Goal: Transaction & Acquisition: Subscribe to service/newsletter

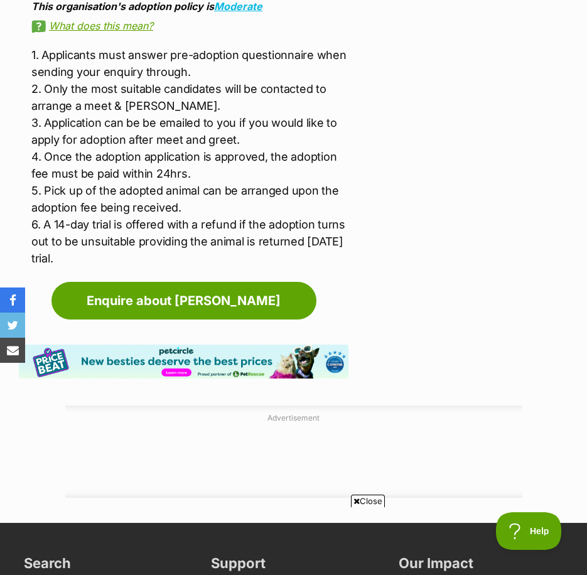
scroll to position [2448, 0]
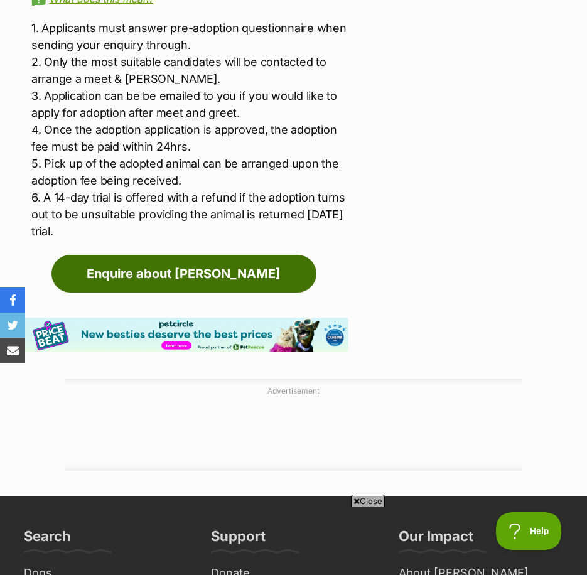
click at [220, 255] on link "Enquire about [PERSON_NAME]" at bounding box center [183, 274] width 265 height 38
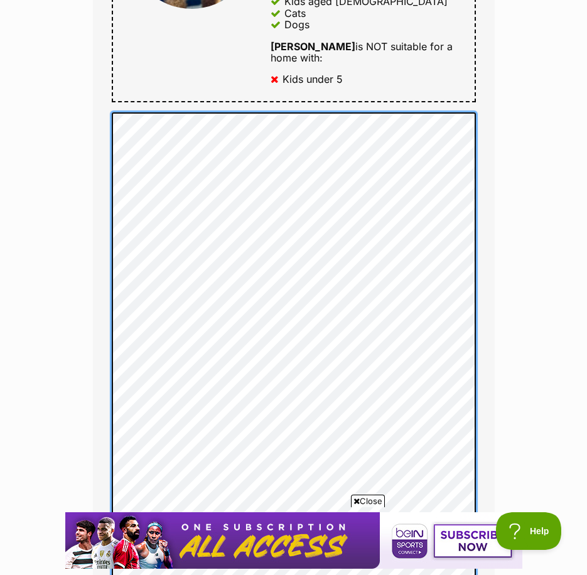
scroll to position [879, 0]
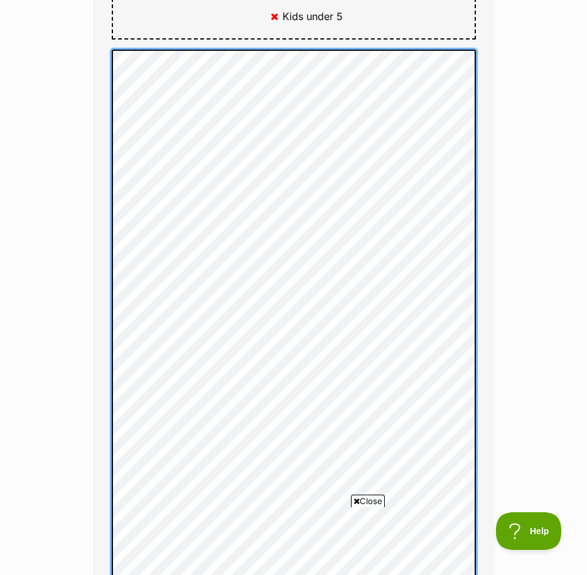
click at [94, 279] on div "Full name Joanne Webber Email We require this to be able to send you communicat…" at bounding box center [294, 127] width 402 height 1315
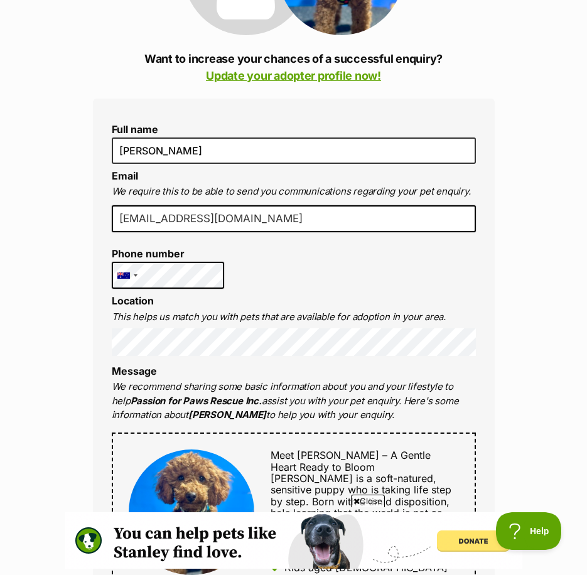
scroll to position [251, 0]
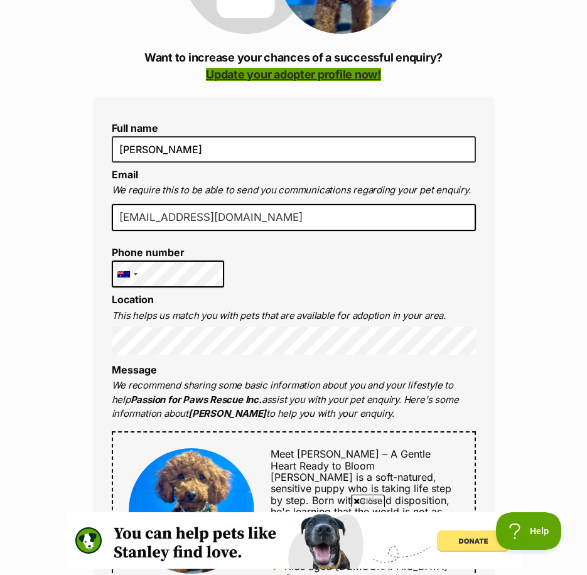
click at [358, 75] on link "Update your adopter profile now!" at bounding box center [293, 74] width 175 height 13
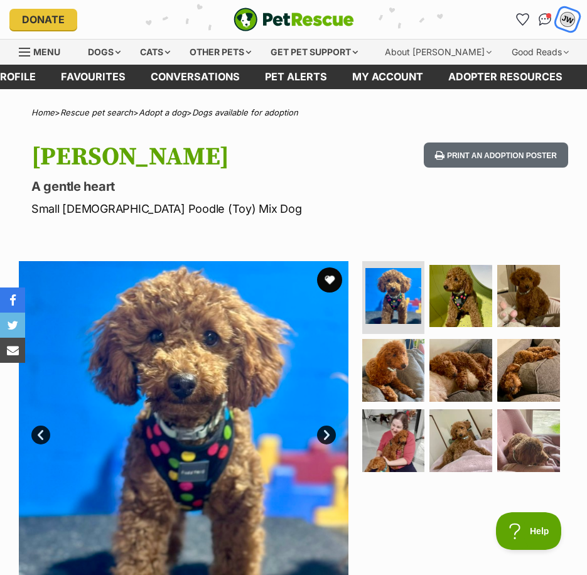
click at [564, 14] on div "JW" at bounding box center [567, 19] width 16 height 16
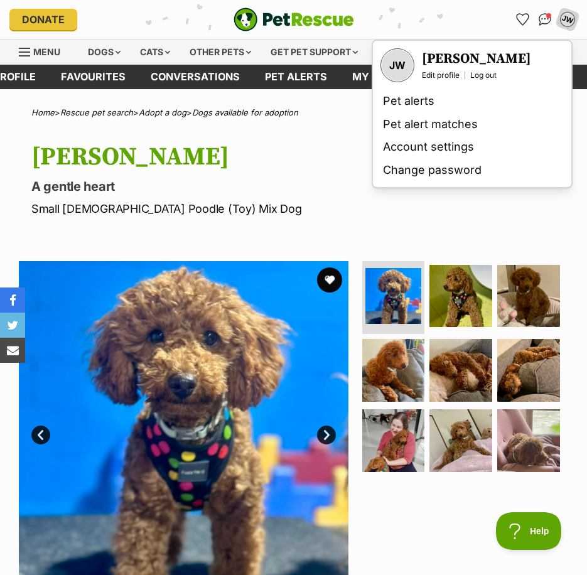
click at [442, 74] on link "Edit profile" at bounding box center [441, 75] width 38 height 10
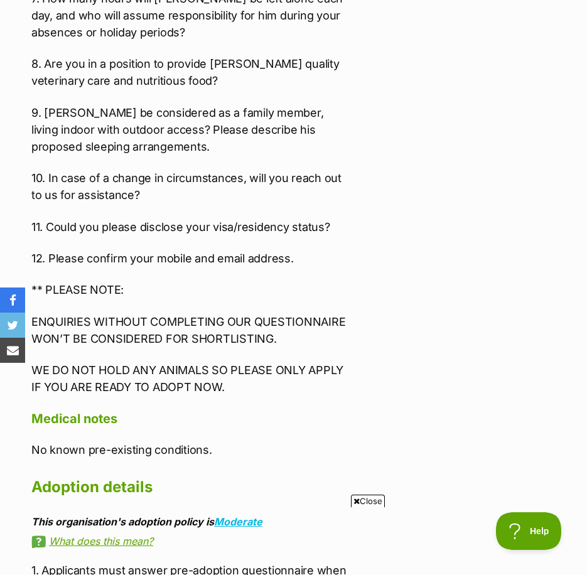
scroll to position [2323, 0]
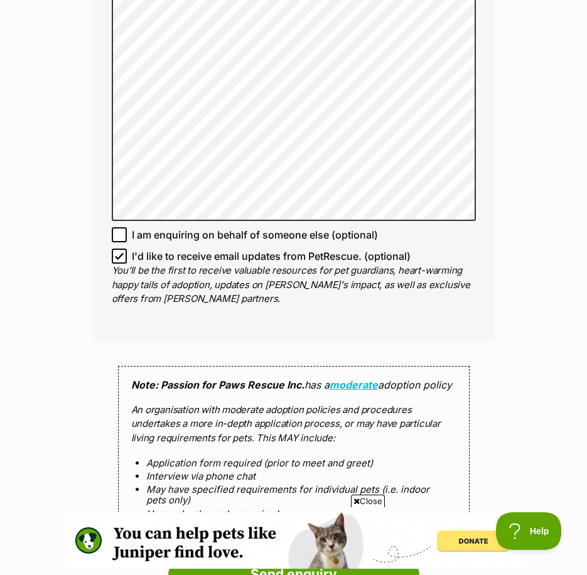
scroll to position [2009, 0]
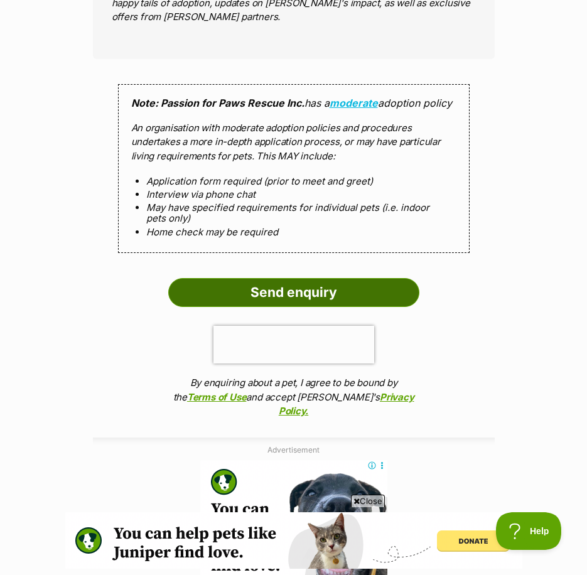
click at [398, 278] on input "Send enquiry" at bounding box center [293, 292] width 251 height 29
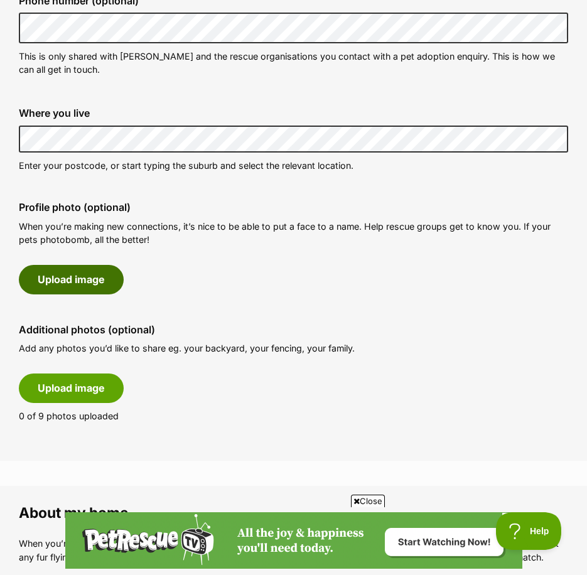
click at [90, 276] on button "Upload image" at bounding box center [71, 279] width 105 height 29
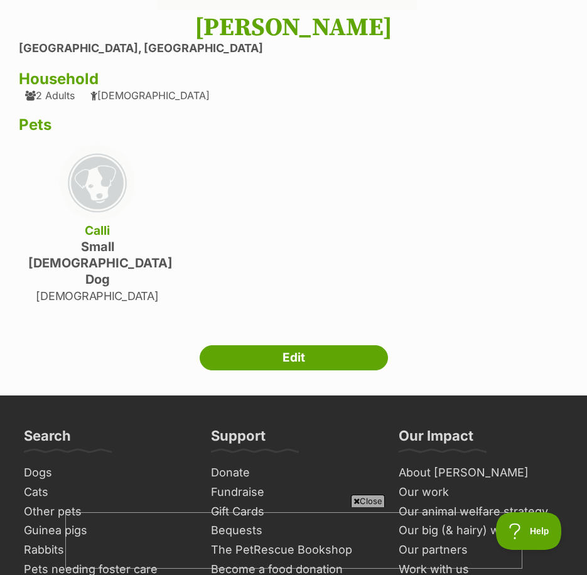
scroll to position [377, 0]
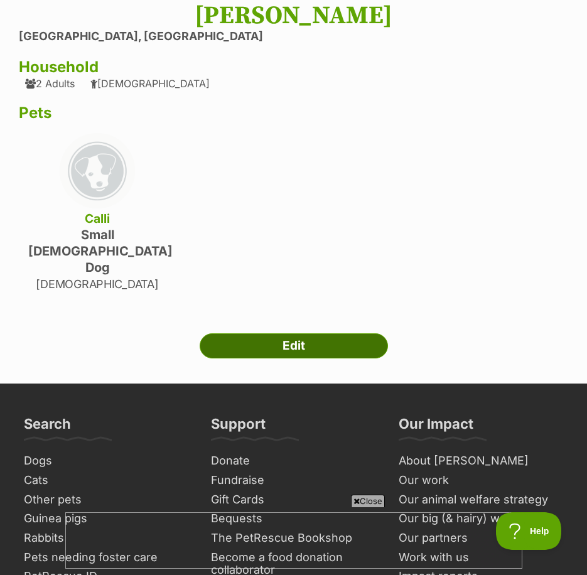
click at [318, 333] on link "Edit" at bounding box center [294, 345] width 188 height 25
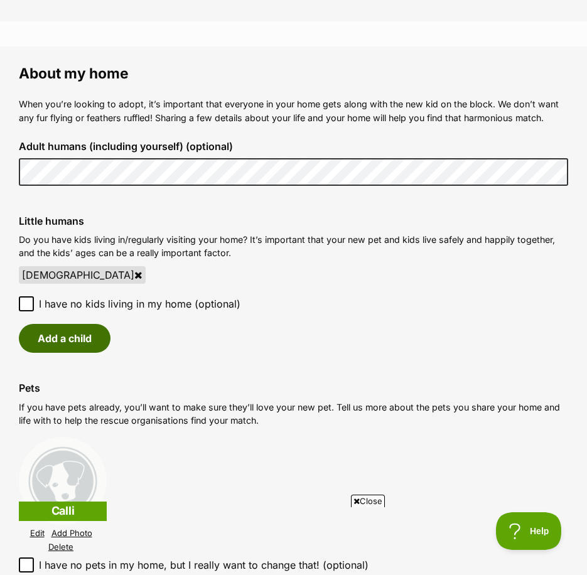
click at [83, 340] on button "Add a child" at bounding box center [65, 338] width 92 height 29
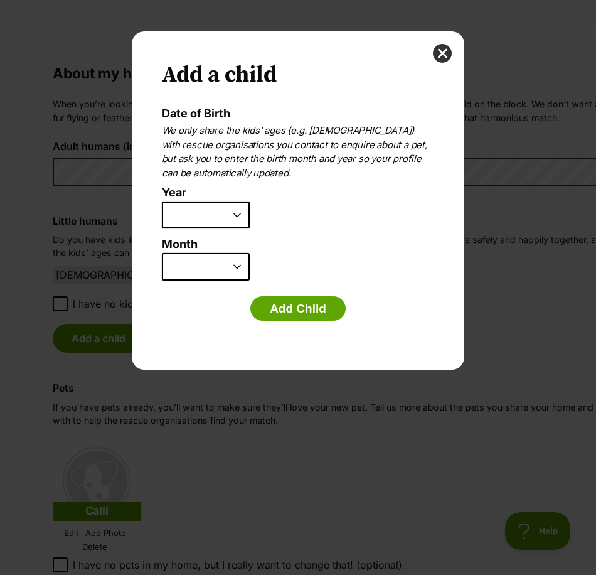
click at [246, 215] on select "2025 2024 2023 2022 2021 2020 2019 2018 2017 2016 2015 2014 2013 2012 2011 2010…" at bounding box center [206, 216] width 88 height 28
drag, startPoint x: 428, startPoint y: 209, endPoint x: 440, endPoint y: 198, distance: 16.9
click at [428, 210] on li "Year 2025 2024 2023 2022 2021 2020 2019 2018 2017 2016 2015 2014 2013 2012 2011…" at bounding box center [295, 211] width 267 height 51
click at [431, 59] on div "Add a child Date of Birth We only share the kids’ ages (e.g. 6 years old) with …" at bounding box center [298, 200] width 333 height 338
click at [439, 54] on button "close" at bounding box center [442, 53] width 19 height 19
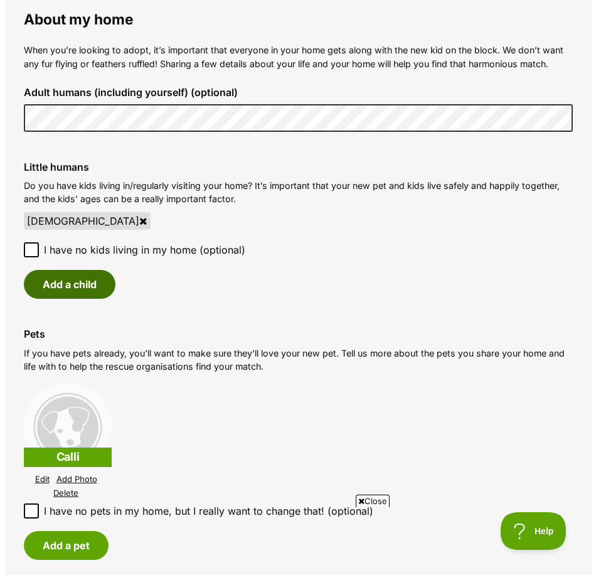
scroll to position [1004, 0]
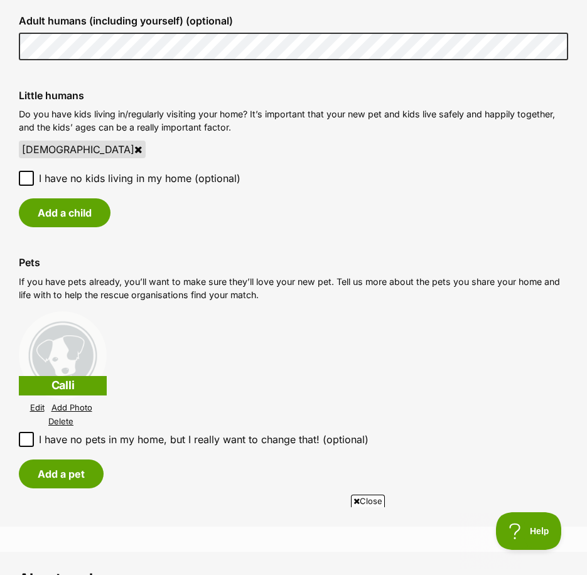
click at [77, 407] on link "Add Photo" at bounding box center [71, 407] width 41 height 9
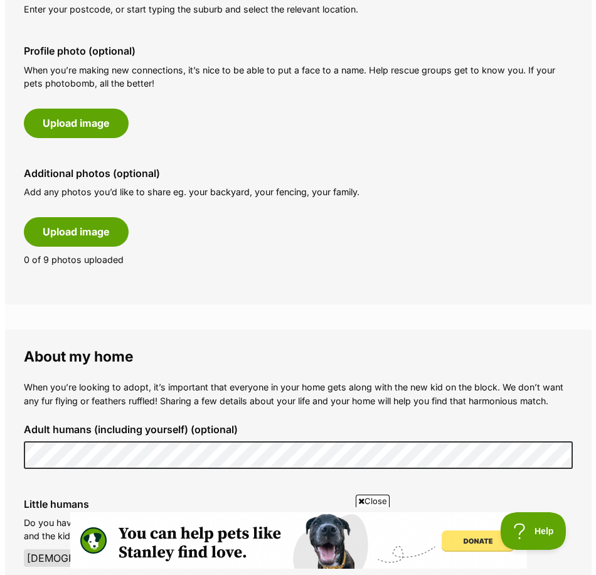
scroll to position [565, 0]
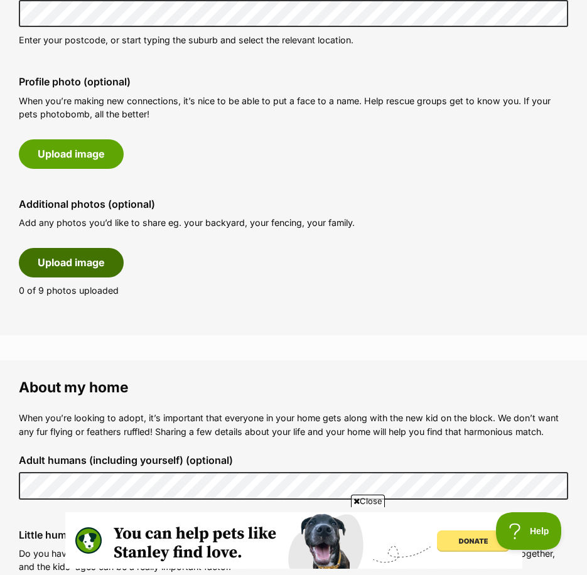
click at [77, 263] on button "Upload image" at bounding box center [71, 262] width 105 height 29
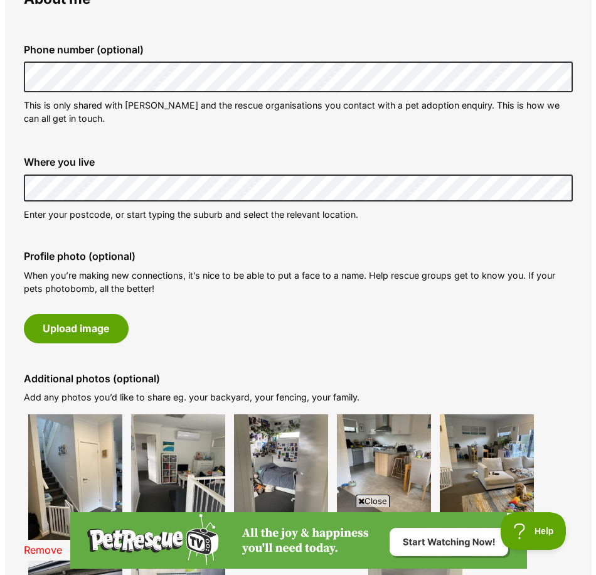
scroll to position [439, 0]
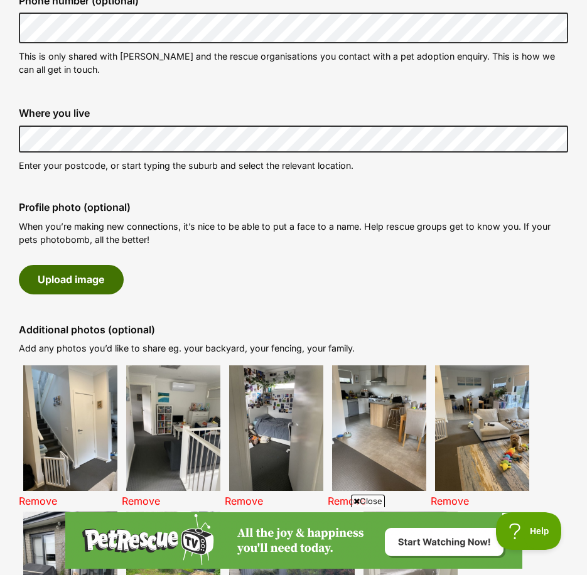
click at [70, 287] on button "Upload image" at bounding box center [71, 279] width 105 height 29
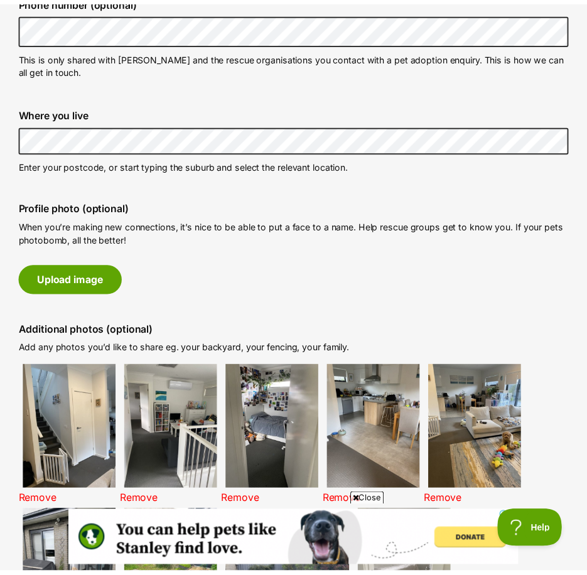
scroll to position [0, 0]
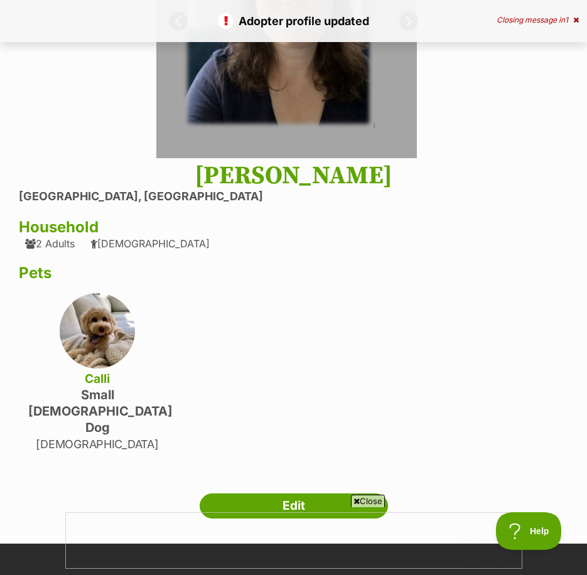
scroll to position [439, 0]
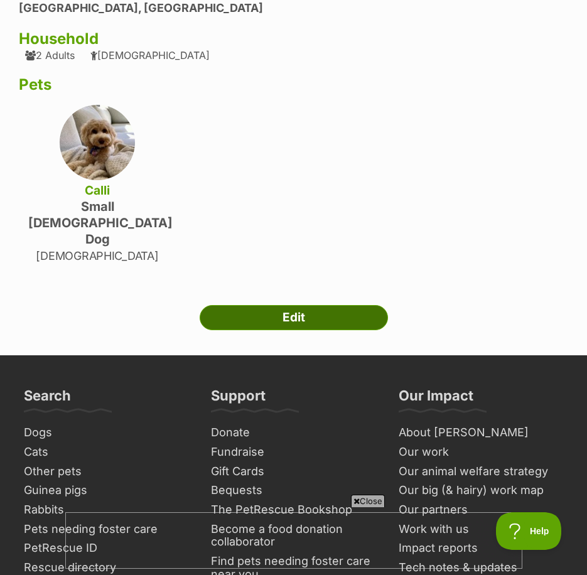
click at [299, 305] on link "Edit" at bounding box center [294, 317] width 188 height 25
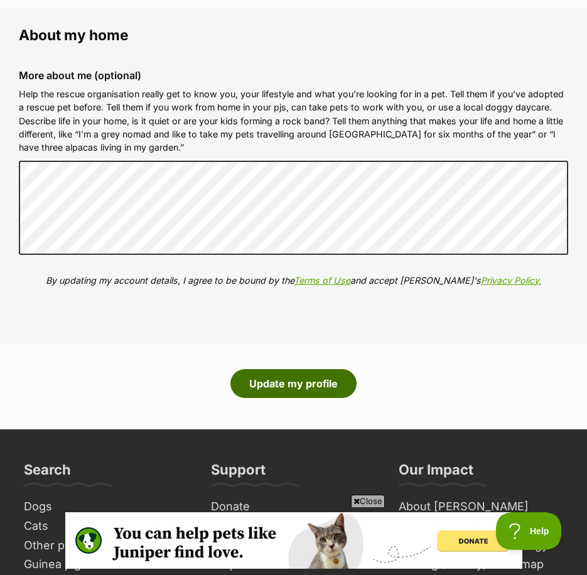
click at [332, 369] on button "Update my profile" at bounding box center [293, 383] width 126 height 29
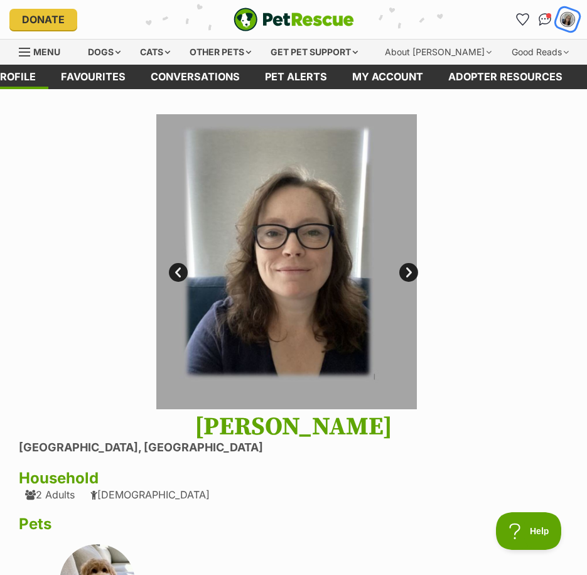
click at [569, 22] on img "My account" at bounding box center [567, 19] width 16 height 16
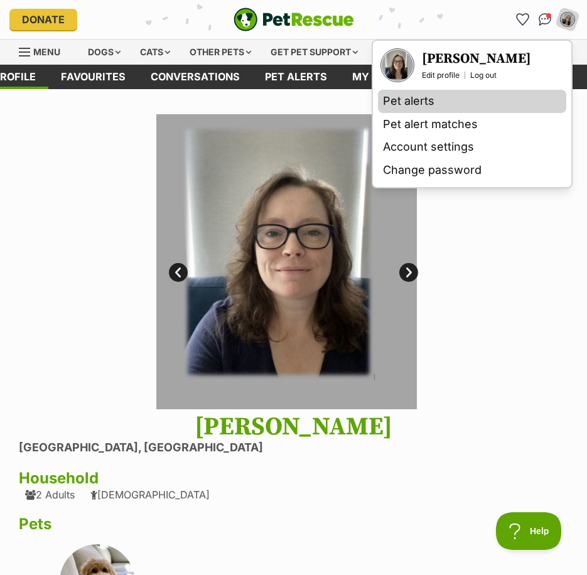
click at [416, 100] on link "Pet alerts" at bounding box center [472, 101] width 188 height 23
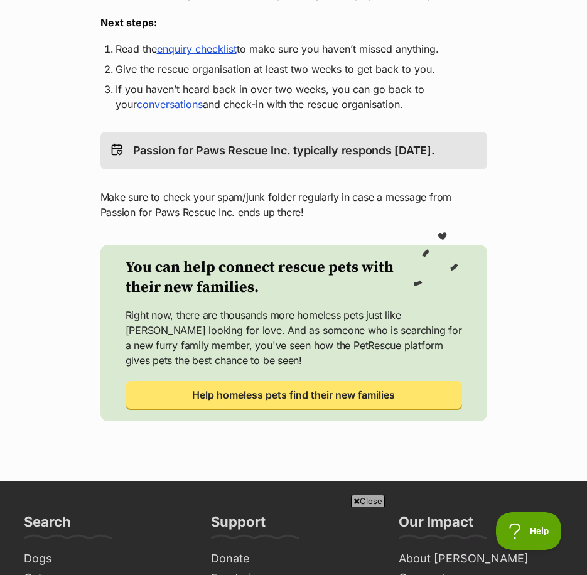
scroll to position [314, 0]
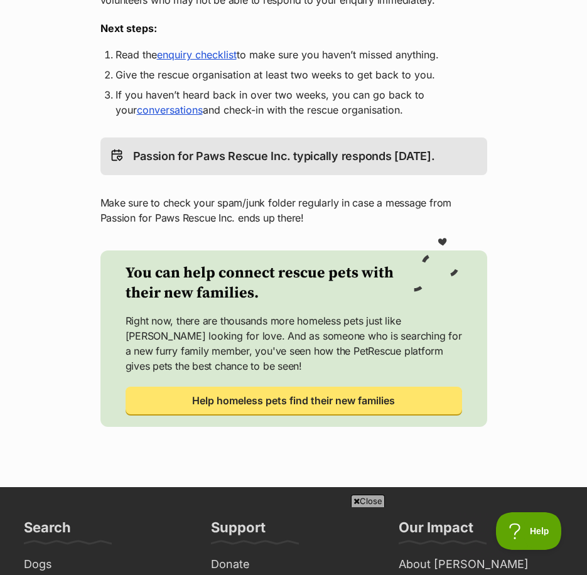
click at [181, 58] on link "enquiry checklist" at bounding box center [197, 54] width 80 height 13
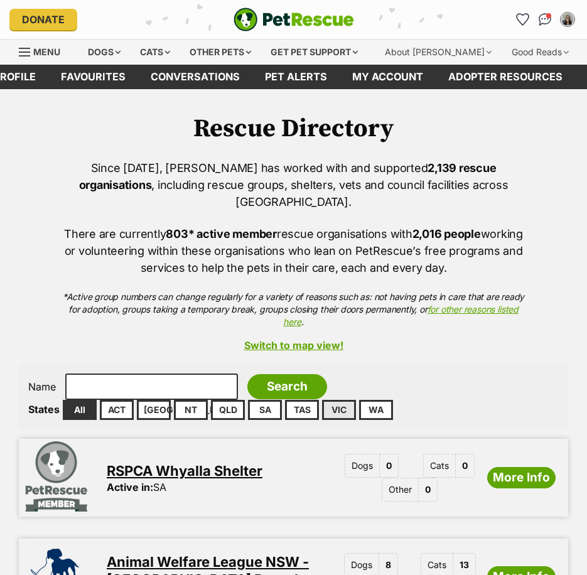
click at [324, 400] on link "VIC" at bounding box center [339, 410] width 34 height 20
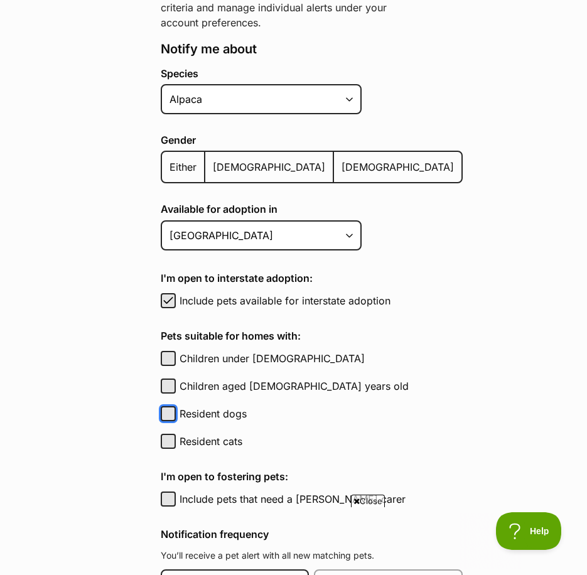
click at [165, 414] on button "Resident dogs" at bounding box center [168, 413] width 15 height 15
checkbox input "true"
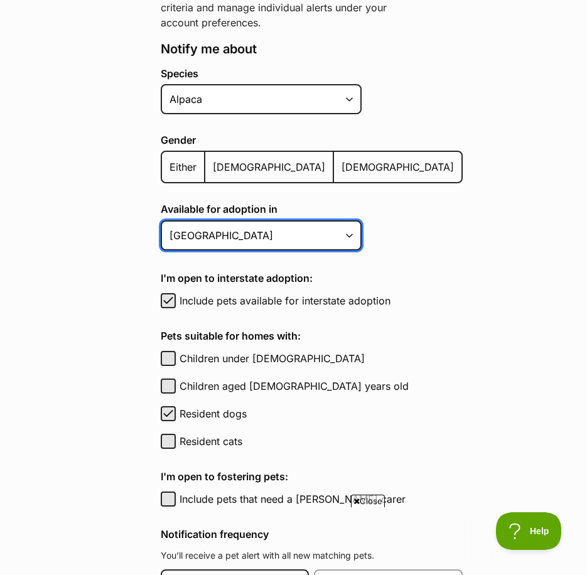
click at [340, 243] on select "[GEOGRAPHIC_DATA] [GEOGRAPHIC_DATA] [GEOGRAPHIC_DATA] [GEOGRAPHIC_DATA] [GEOGRA…" at bounding box center [261, 235] width 201 height 30
select select "2"
click at [161, 220] on select "Australian Capital Territory New South Wales Northern Territory Queensland Sout…" at bounding box center [261, 235] width 201 height 30
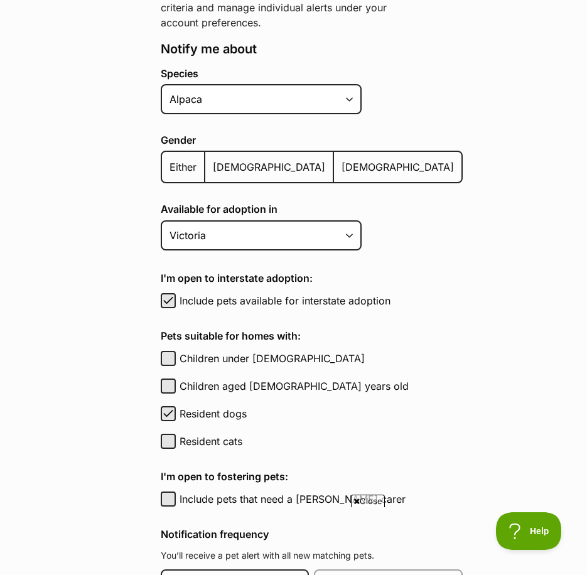
click at [193, 167] on span "Either" at bounding box center [183, 167] width 27 height 13
click at [169, 159] on input "Either" at bounding box center [169, 159] width 0 height 1
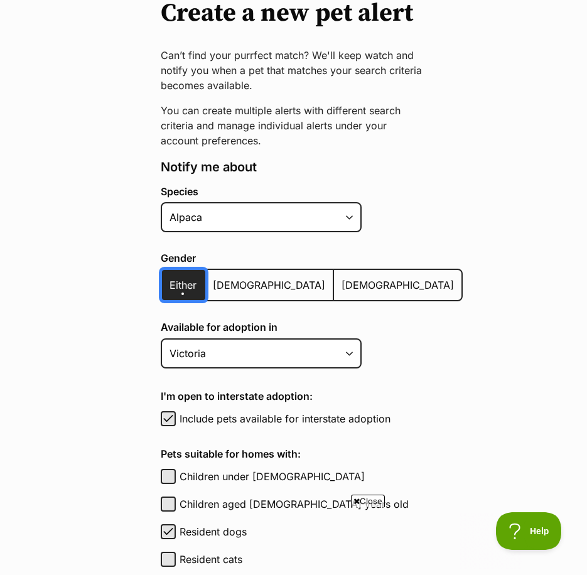
scroll to position [126, 0]
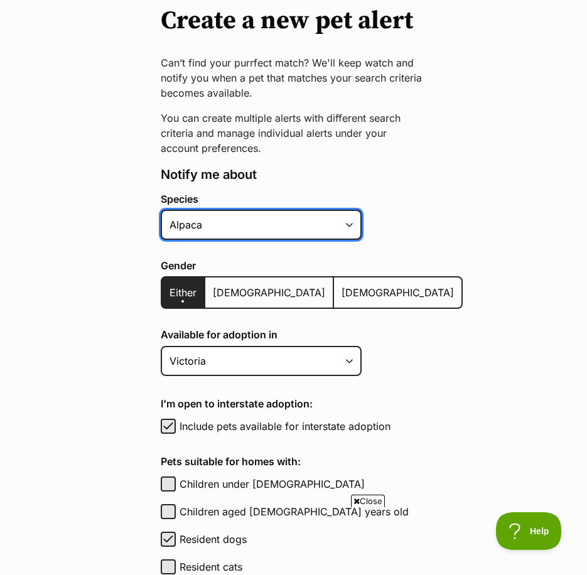
click at [353, 223] on select "Alpaca Bird Cat Chicken Cow Dog Donkey Duck Ferret Fish Goat Goose Guinea Fowl …" at bounding box center [261, 225] width 201 height 30
select select "1"
click at [161, 210] on select "Alpaca Bird Cat Chicken Cow Dog Donkey Duck Ferret Fish Goat Goose Guinea Fowl …" at bounding box center [261, 225] width 201 height 30
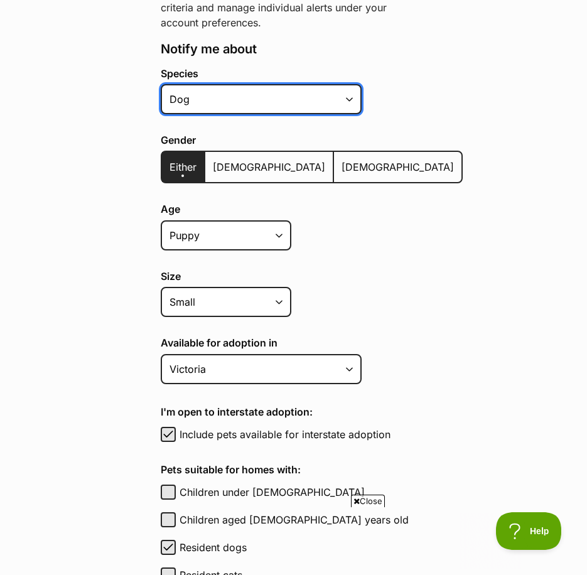
scroll to position [314, 0]
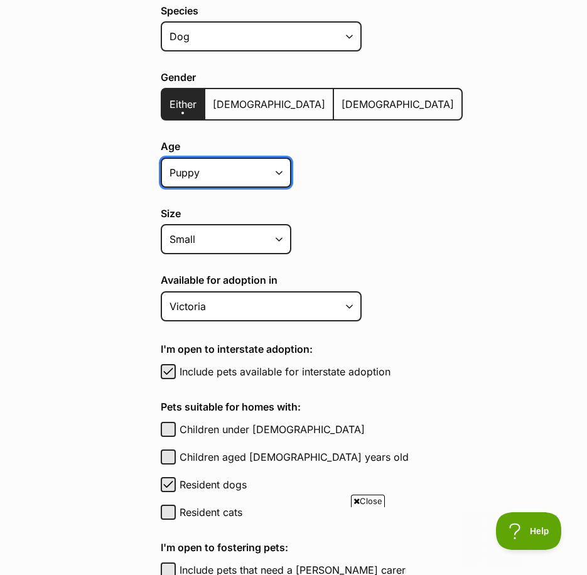
click at [281, 175] on select "Puppy Adult Senior All ages" at bounding box center [226, 173] width 131 height 30
select select
click at [161, 158] on select "Puppy Adult Senior All ages" at bounding box center [226, 173] width 131 height 30
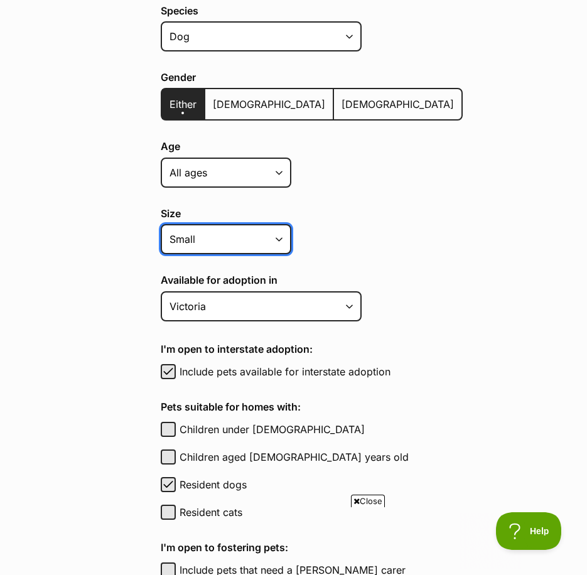
click at [279, 240] on select "Small Medium Large All sizes" at bounding box center [226, 239] width 131 height 30
click at [161, 224] on select "Small Medium Large All sizes" at bounding box center [226, 239] width 131 height 30
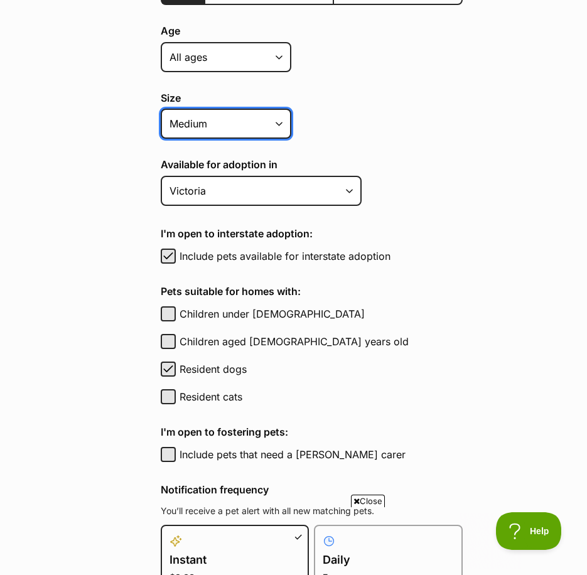
scroll to position [439, 0]
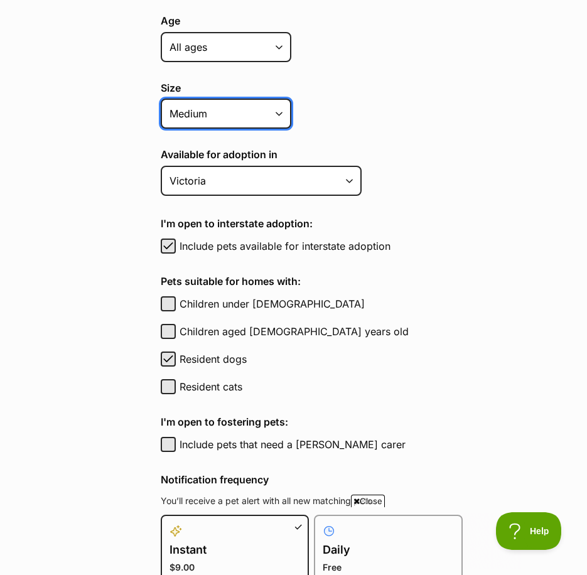
click at [282, 114] on select "Small Medium Large All sizes" at bounding box center [226, 114] width 131 height 30
select select "small"
click at [161, 99] on select "Small Medium Large All sizes" at bounding box center [226, 114] width 131 height 30
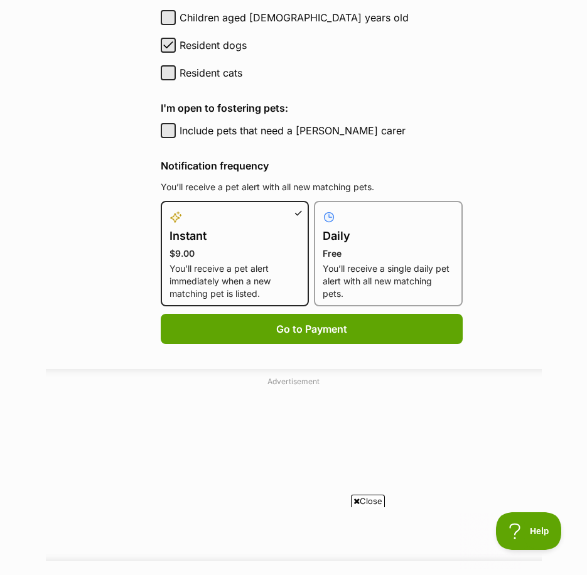
scroll to position [0, 0]
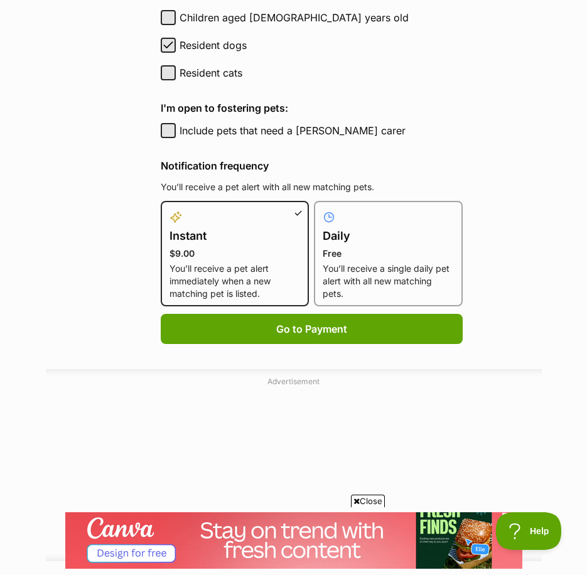
click at [395, 272] on p "You’ll receive a single daily pet alert with all new matching pets." at bounding box center [388, 281] width 131 height 38
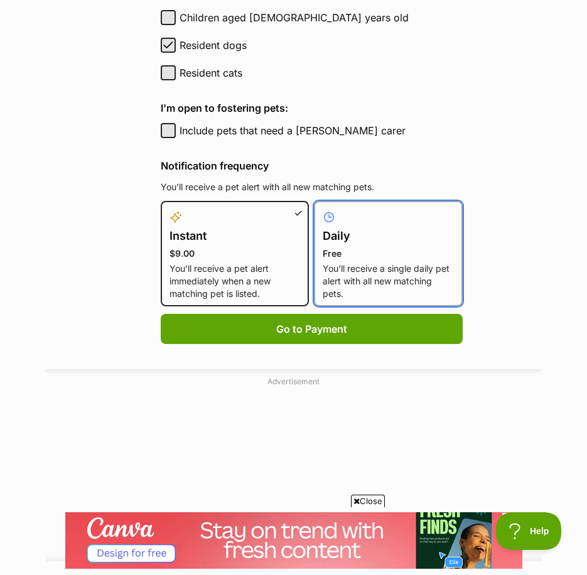
click at [322, 209] on input "Daily Free You’ll receive a single daily pet alert with all new matching pets." at bounding box center [321, 208] width 1 height 1
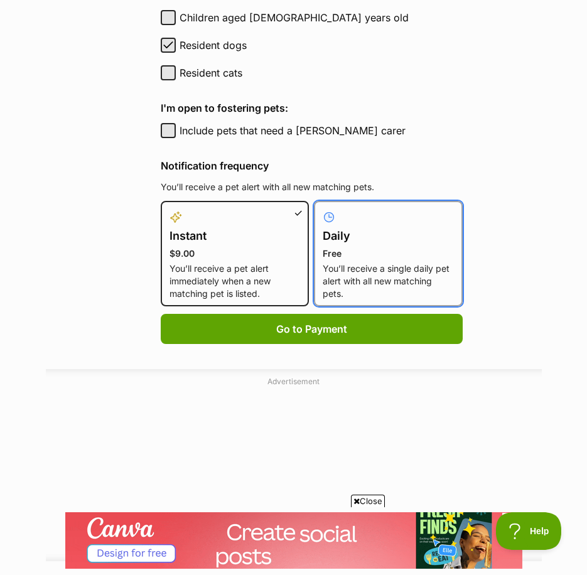
radio input "true"
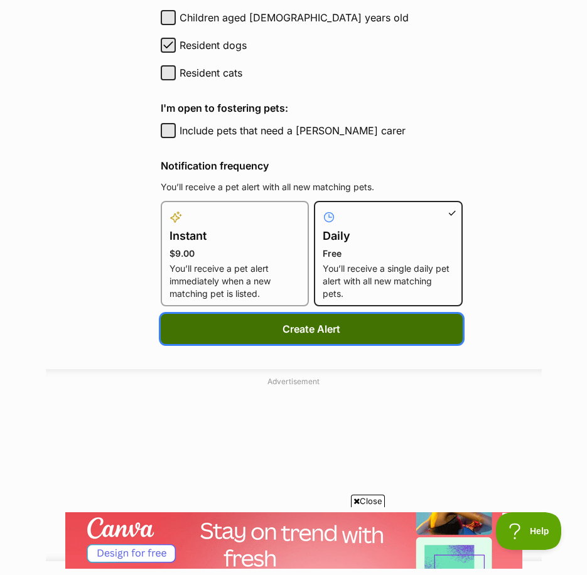
click at [370, 330] on button "Create Alert" at bounding box center [312, 329] width 302 height 30
